Goal: Find specific page/section: Find specific page/section

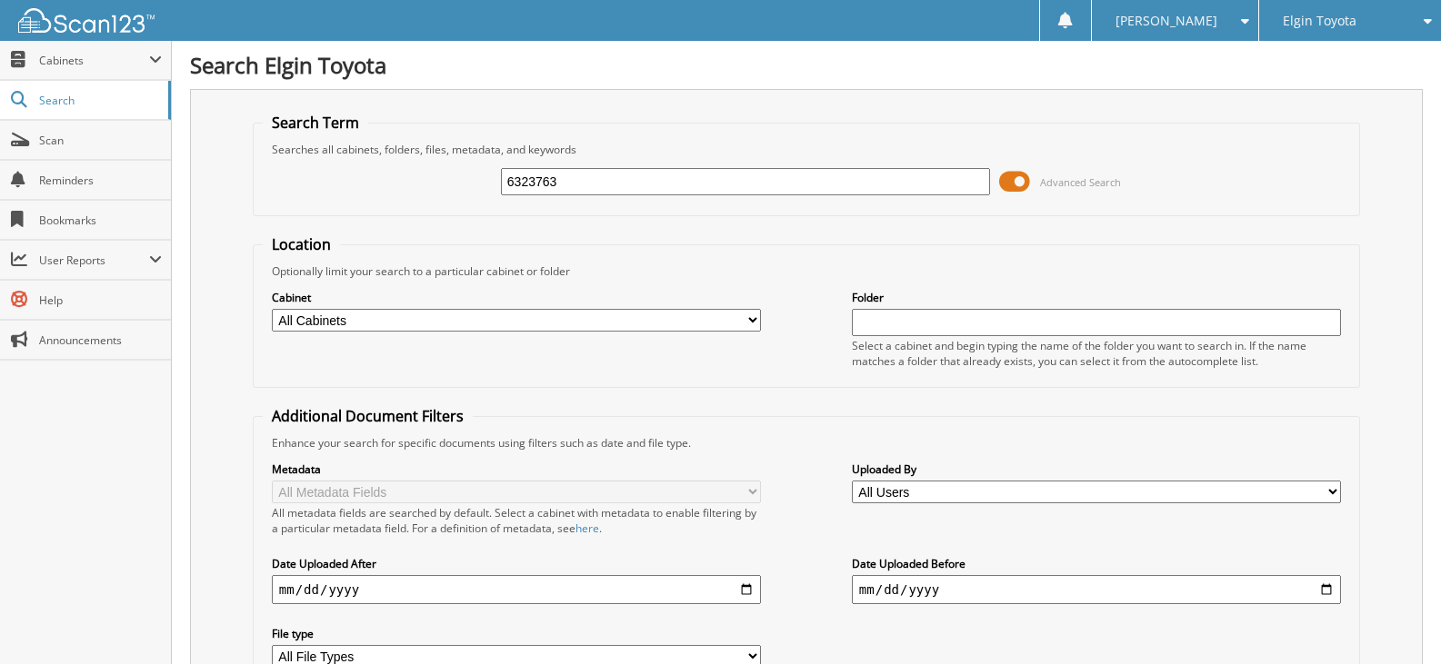
type input "6323763"
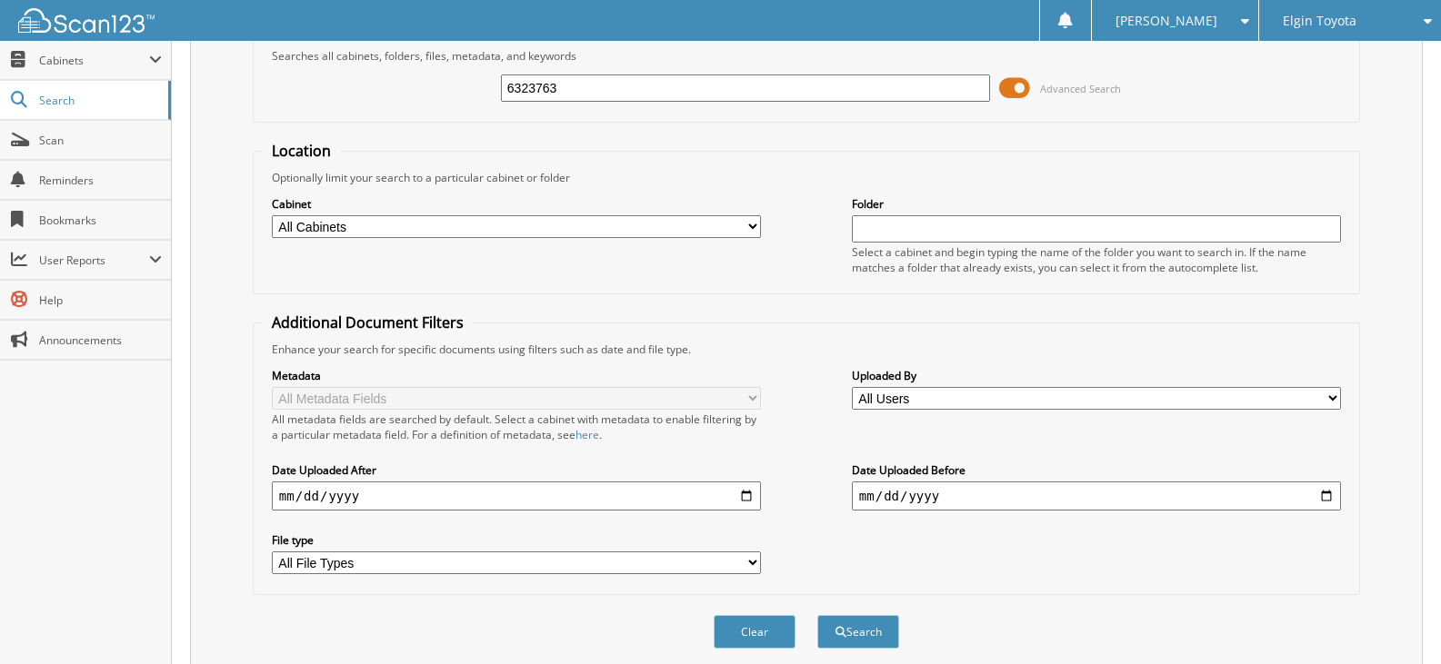
scroll to position [463, 0]
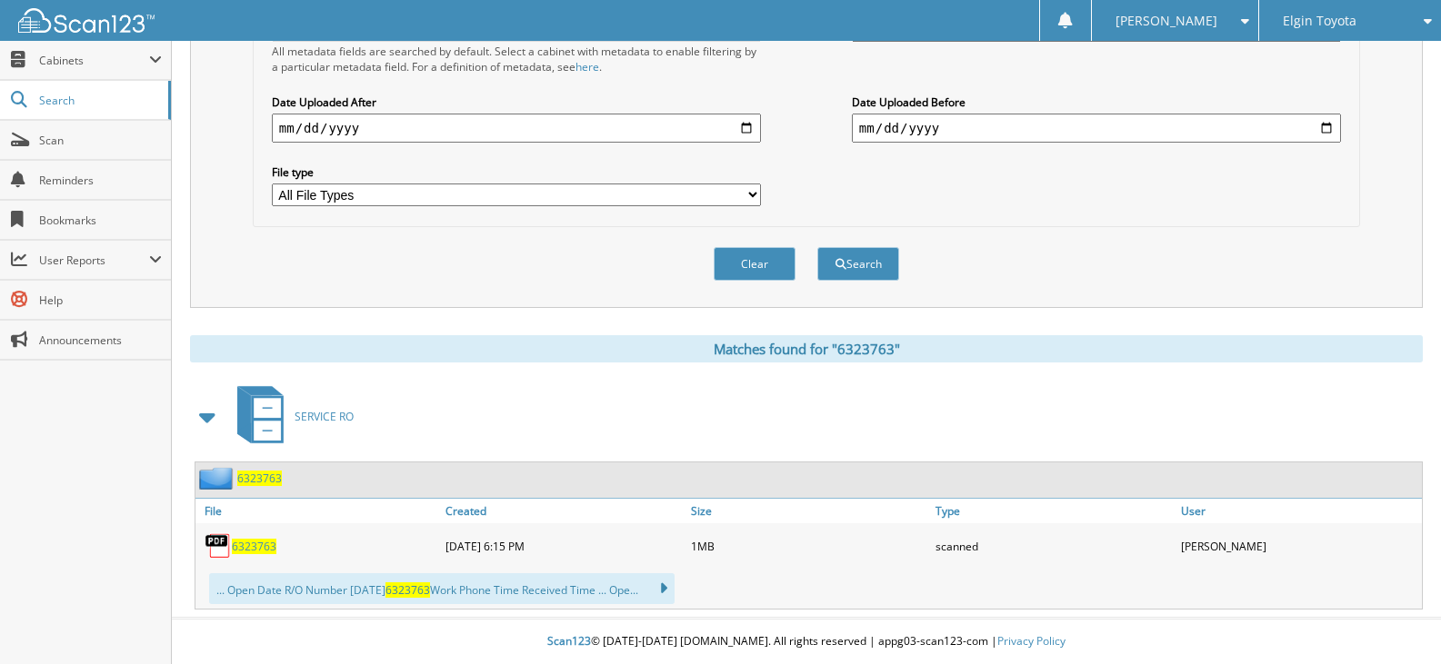
click at [254, 545] on span "6323763" at bounding box center [254, 546] width 45 height 15
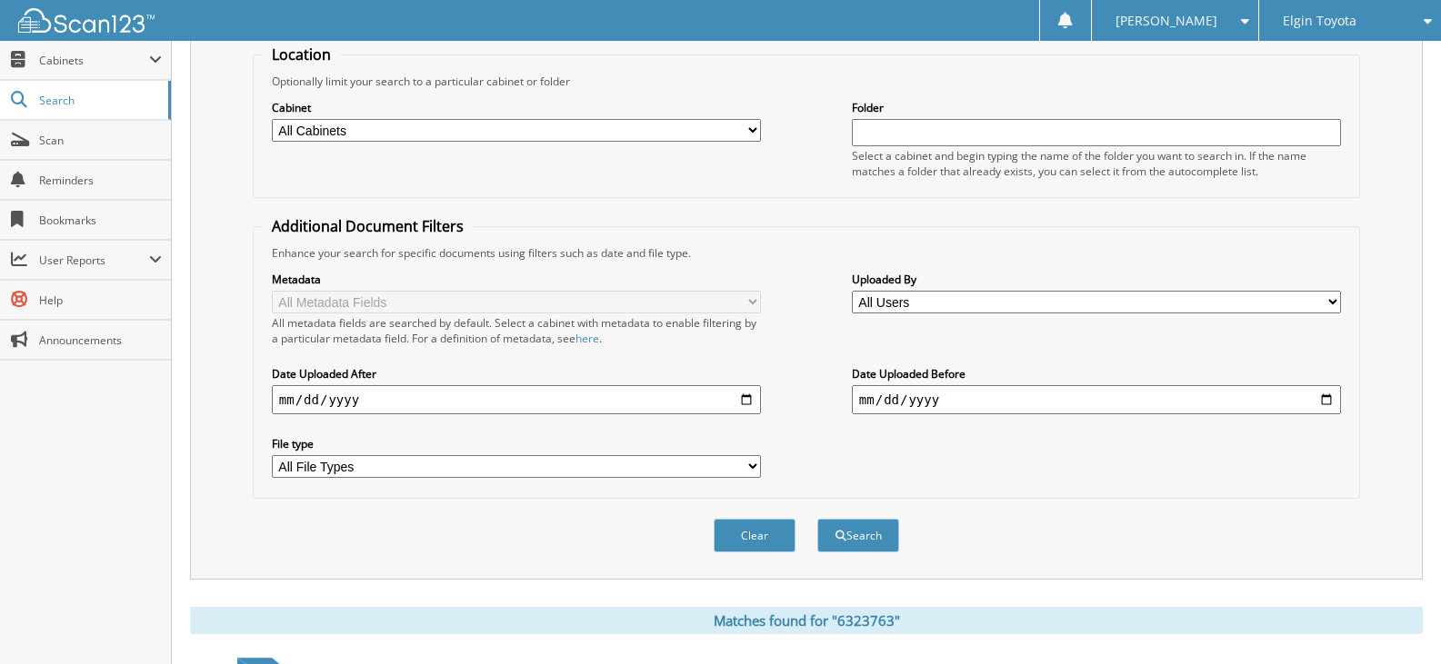
scroll to position [0, 0]
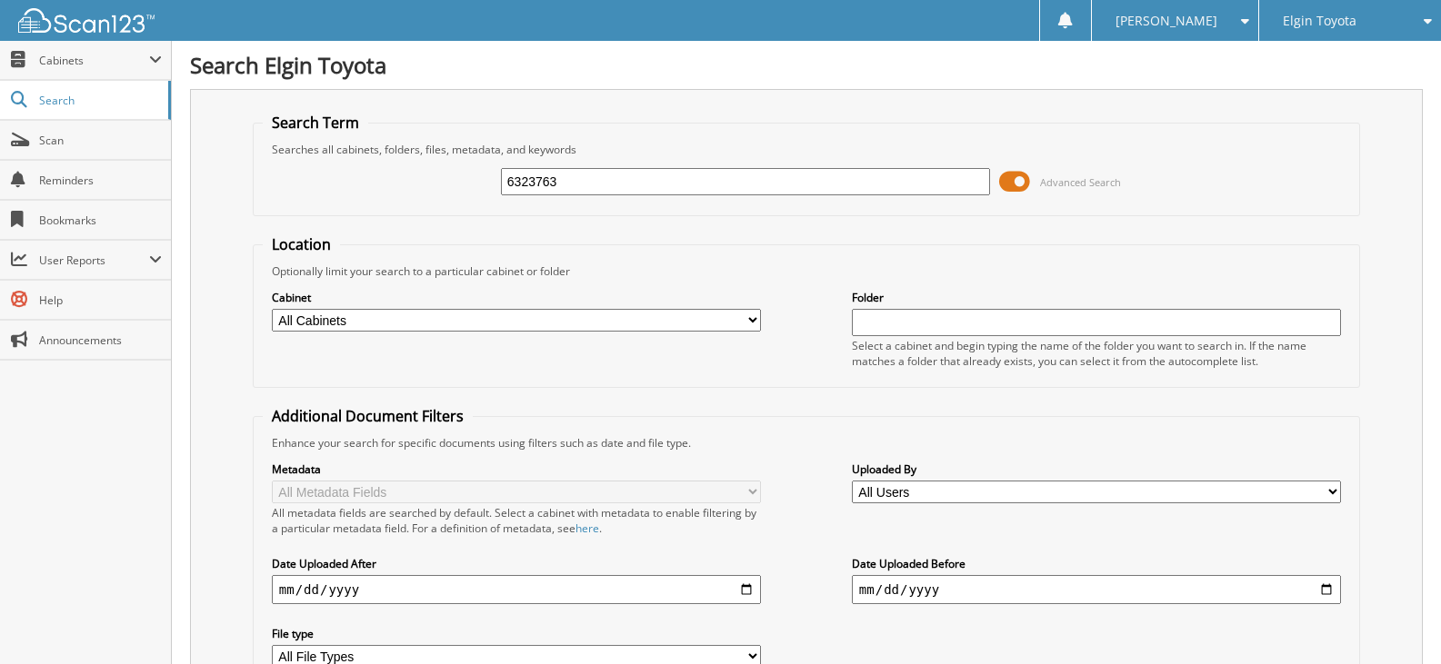
click at [618, 200] on div "6323763 Advanced Search" at bounding box center [806, 181] width 1087 height 49
drag, startPoint x: 615, startPoint y: 181, endPoint x: 408, endPoint y: 183, distance: 207.3
click at [415, 182] on div "6323763 Advanced Search" at bounding box center [806, 181] width 1087 height 49
click at [585, 192] on div "6323763" at bounding box center [745, 181] width 489 height 31
drag, startPoint x: 574, startPoint y: 188, endPoint x: 362, endPoint y: 175, distance: 213.1
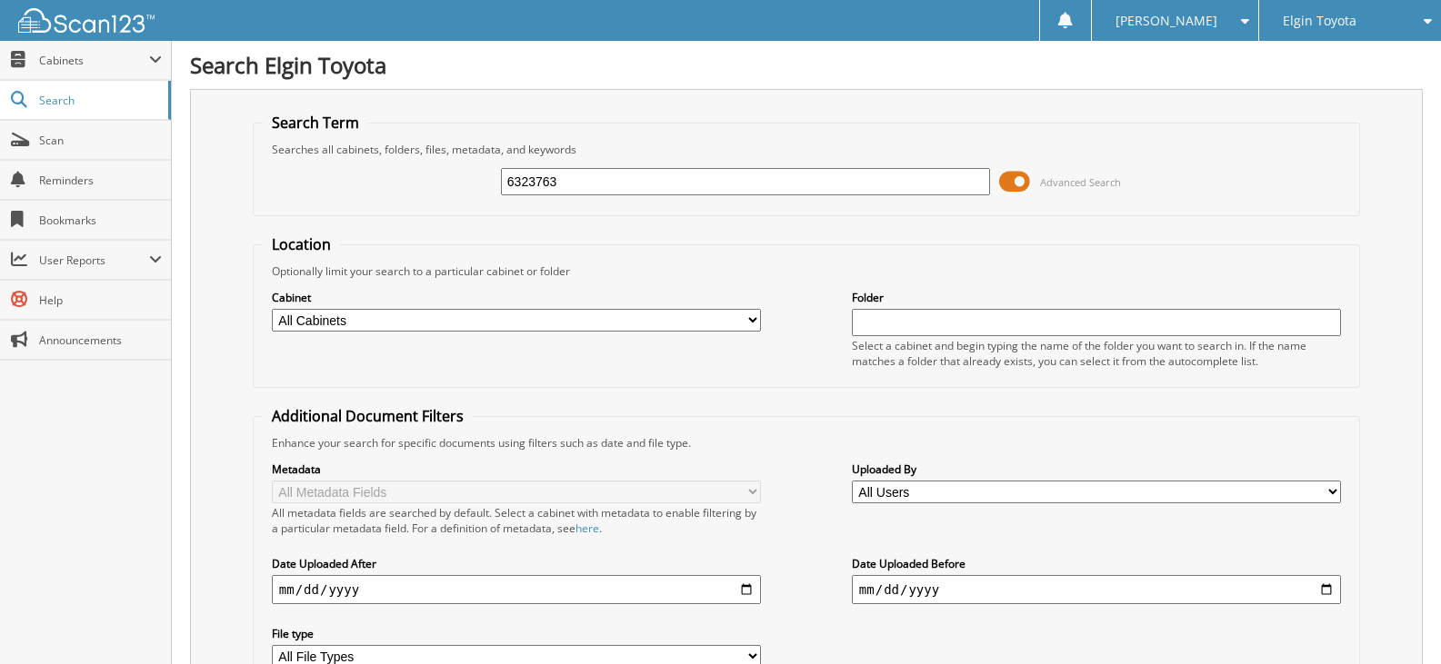
click at [383, 173] on div "6323763 Advanced Search" at bounding box center [806, 181] width 1087 height 49
type input "6"
type input "6324522"
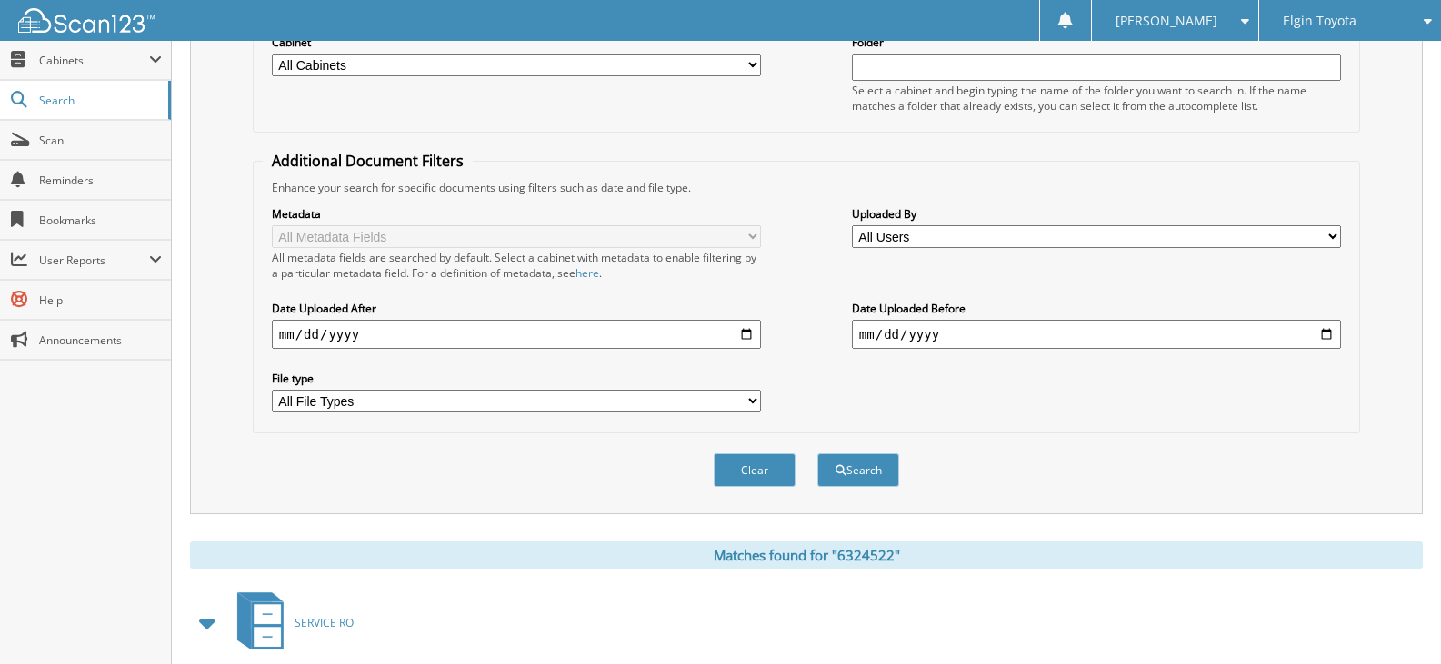
scroll to position [453, 0]
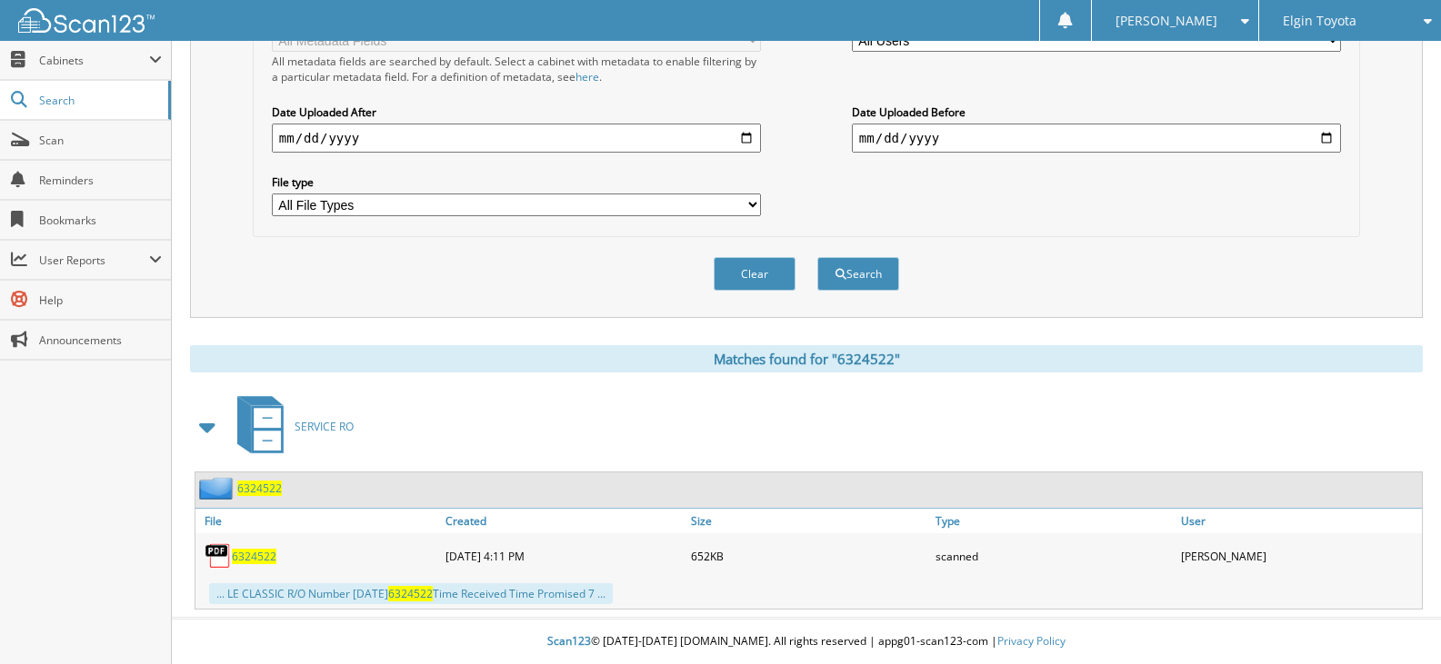
click at [250, 560] on span "6324522" at bounding box center [254, 556] width 45 height 15
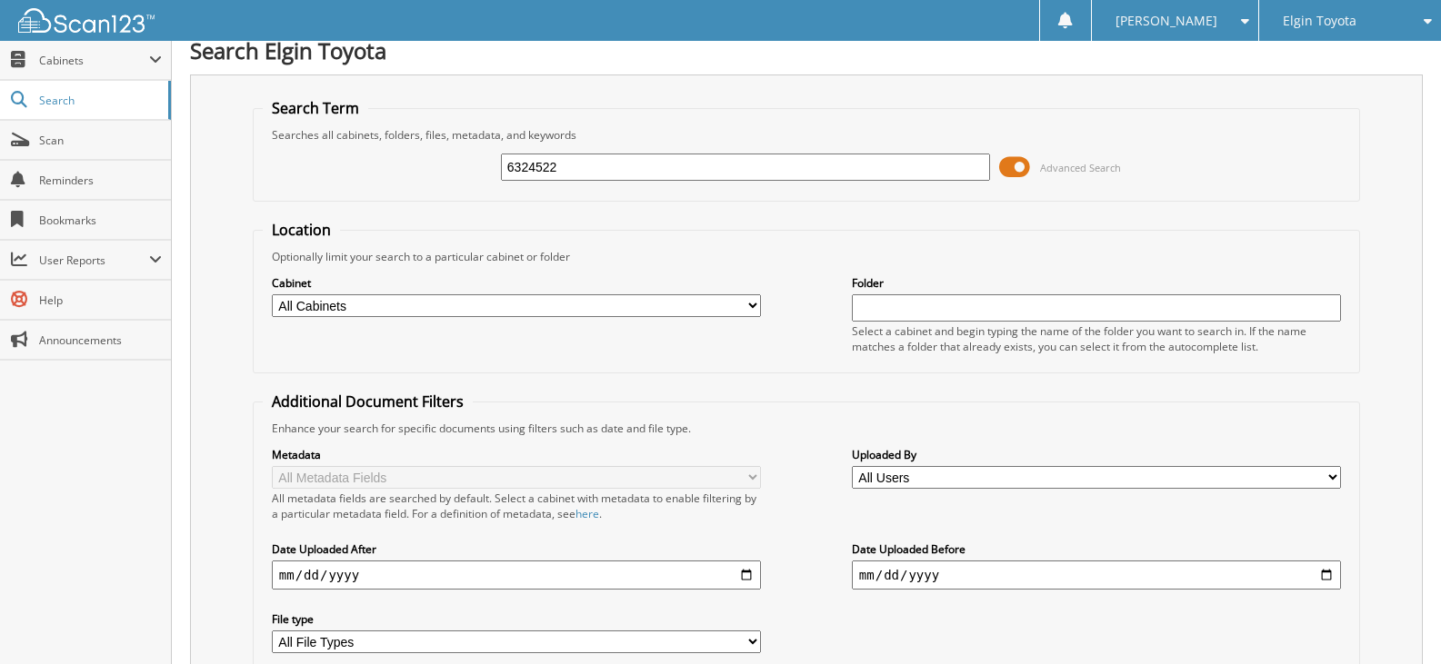
scroll to position [0, 0]
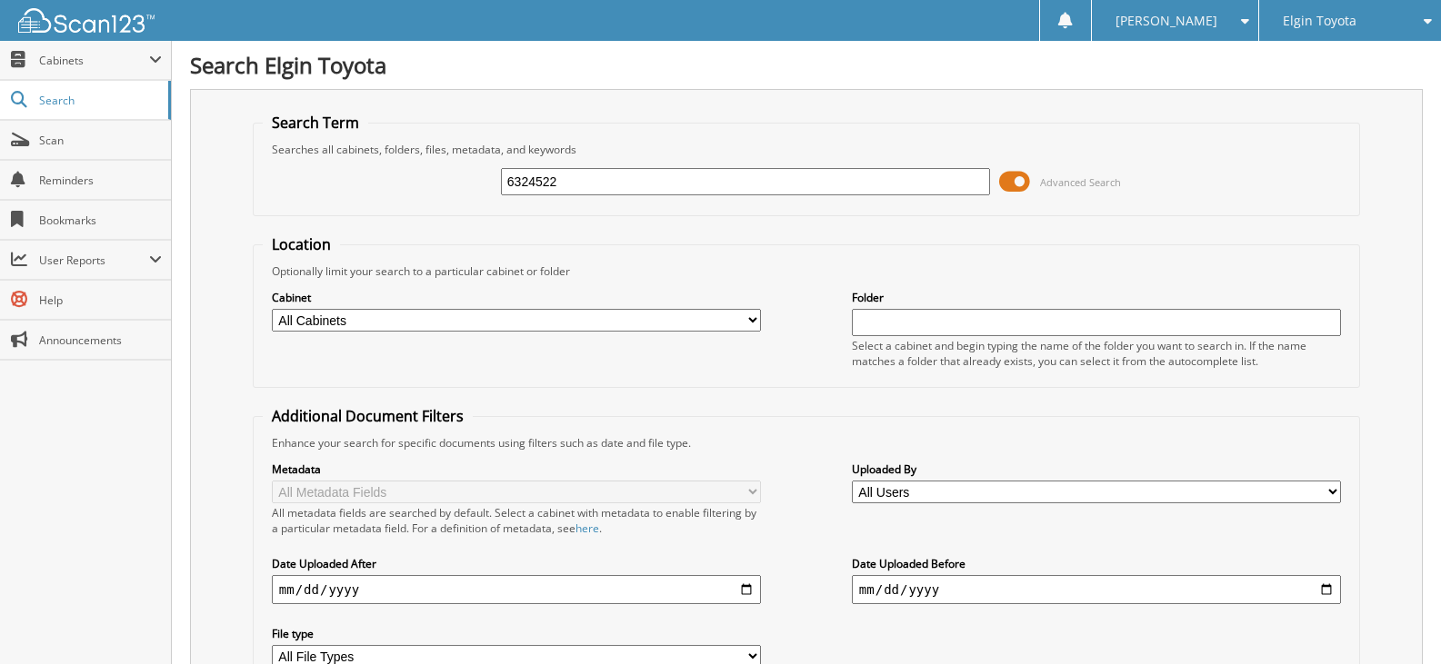
drag, startPoint x: 783, startPoint y: 174, endPoint x: 373, endPoint y: 154, distance: 410.4
click at [378, 160] on div "6324522 Advanced Search" at bounding box center [806, 181] width 1087 height 49
type input "6326763"
click at [577, 189] on input "6326763" at bounding box center [745, 181] width 489 height 27
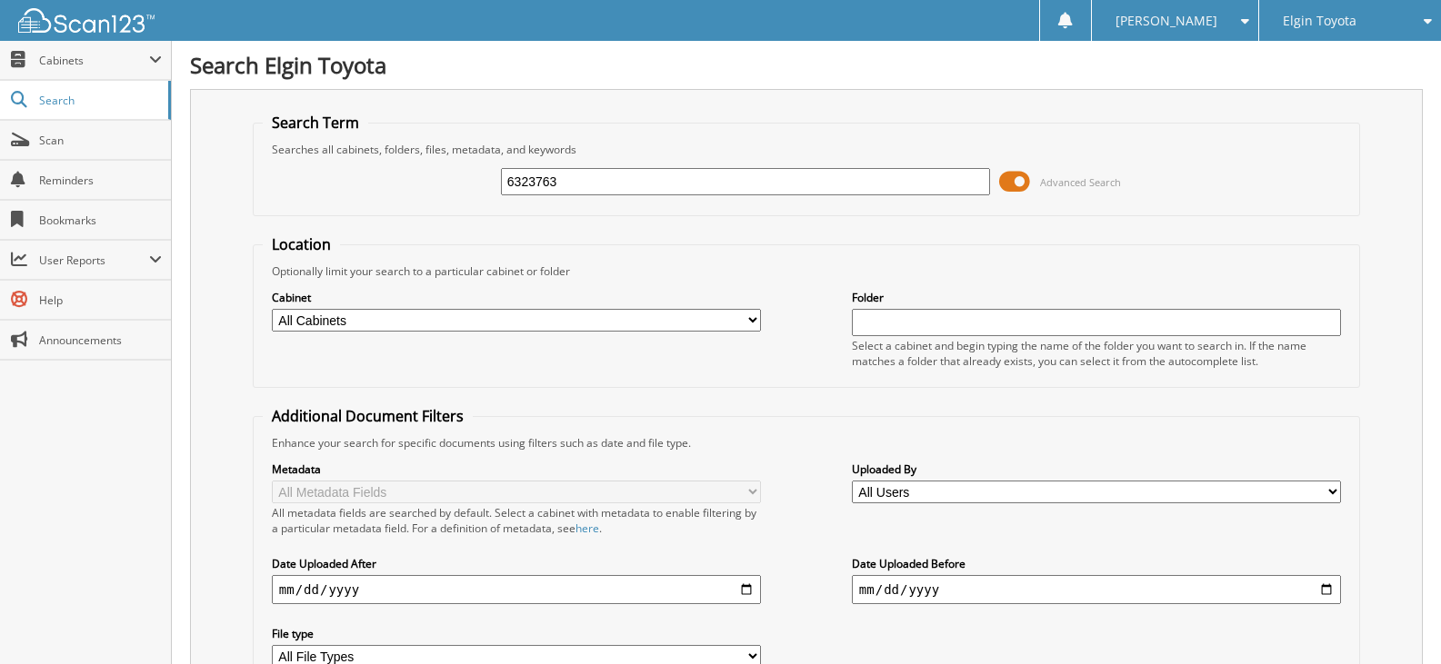
type input "6323763"
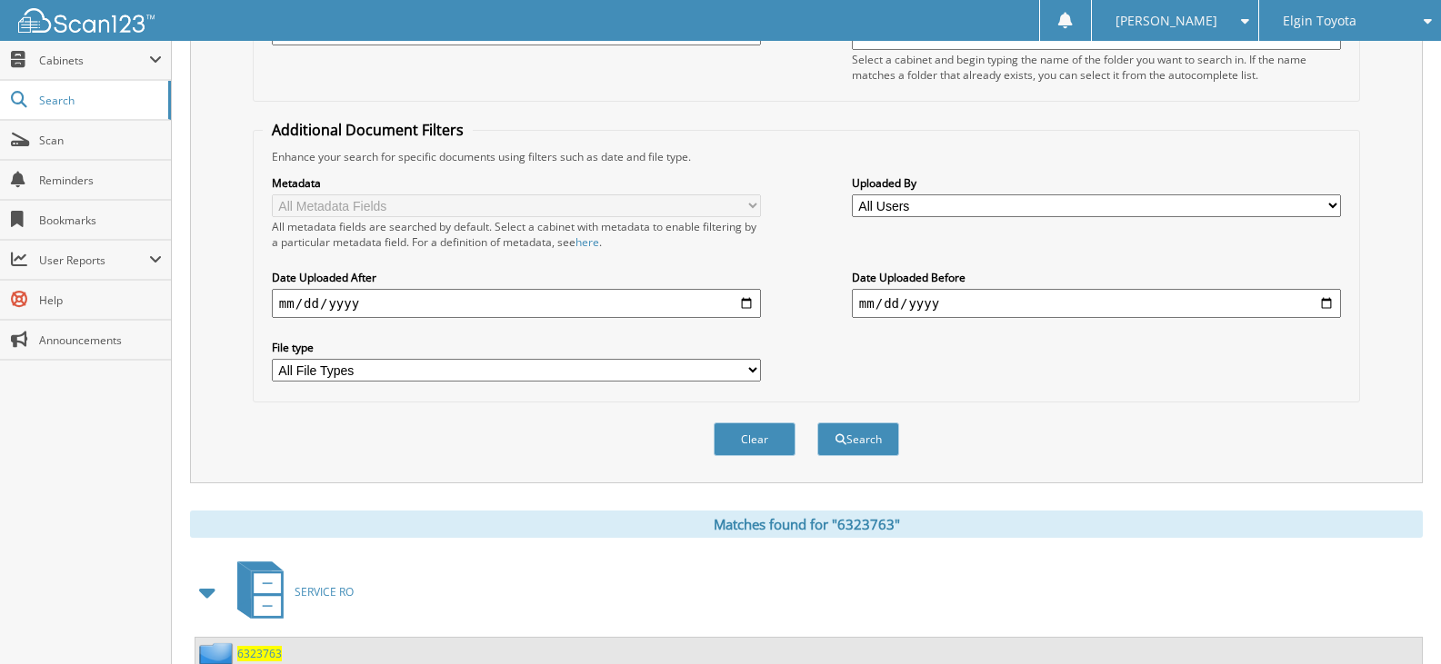
scroll to position [463, 0]
